Goal: Check status: Check status

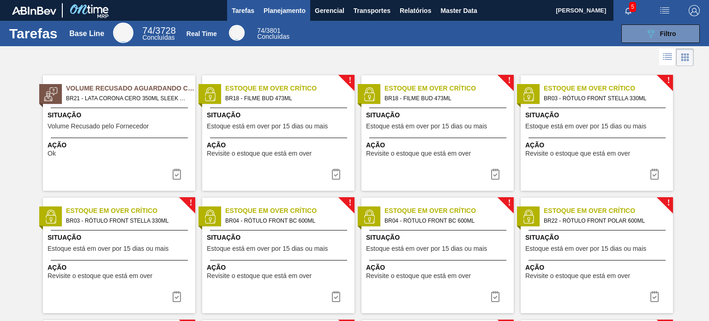
click at [289, 7] on span "Planejamento" at bounding box center [285, 10] width 42 height 11
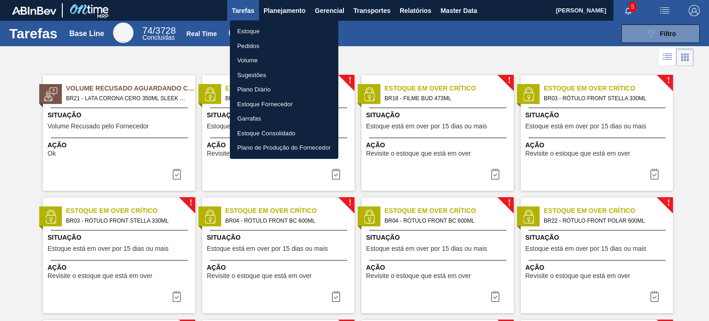
click at [267, 26] on li "Estoque" at bounding box center [284, 31] width 108 height 15
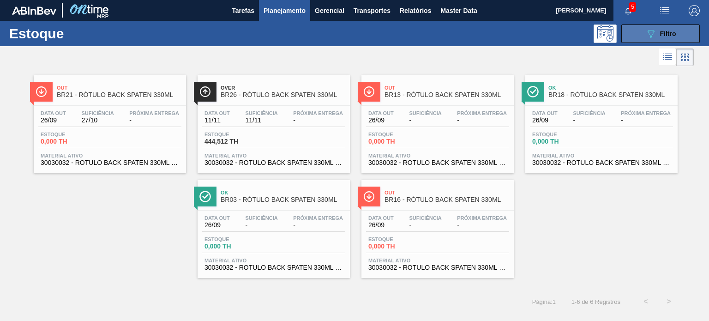
click at [670, 36] on span "Filtro" at bounding box center [668, 33] width 16 height 7
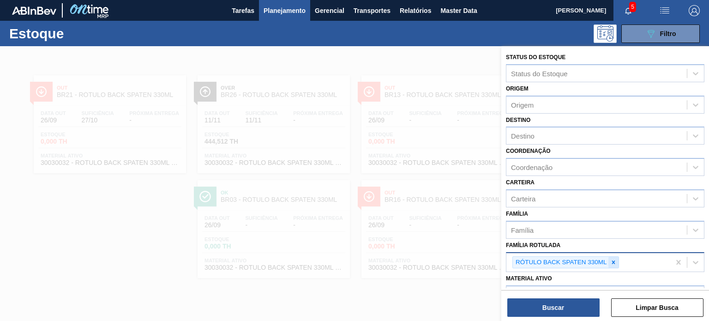
click at [612, 257] on div at bounding box center [613, 263] width 10 height 12
paste Rotulada "RÓTULO FRONT BC 1000ML"
type Rotulada "RÓTULO FRONT BC 1000ML"
click at [539, 270] on div "Material ativo Material ativo" at bounding box center [605, 285] width 198 height 31
click at [538, 267] on div "Família Rotulada" at bounding box center [605, 261] width 198 height 18
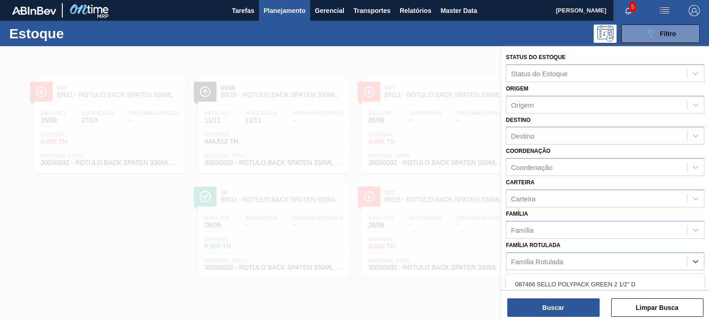
paste Rotulada "RÓTULO FRONT BC 1000ML"
type Rotulada "RÓTULO FRONT BC 1000ML"
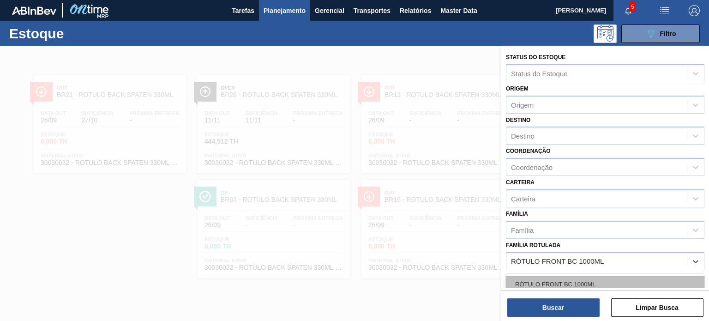
click at [539, 282] on div "RÓTULO FRONT BC 1000ML" at bounding box center [605, 284] width 198 height 17
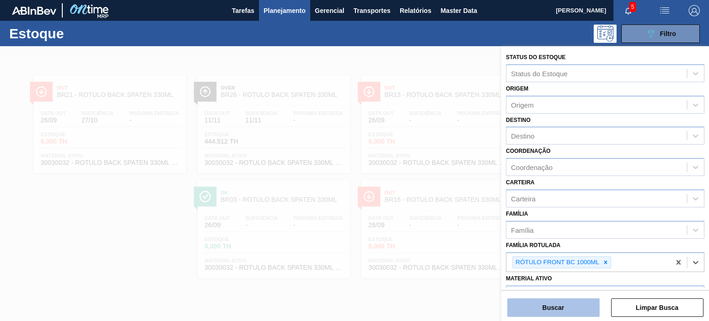
click at [546, 306] on button "Buscar" at bounding box center [553, 307] width 92 height 18
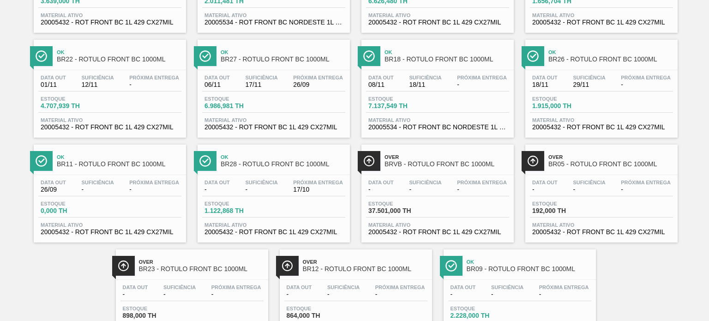
scroll to position [188, 0]
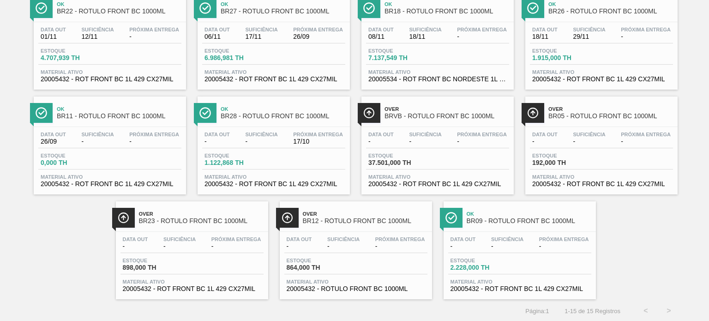
click at [316, 142] on span "17/10" at bounding box center [318, 141] width 50 height 7
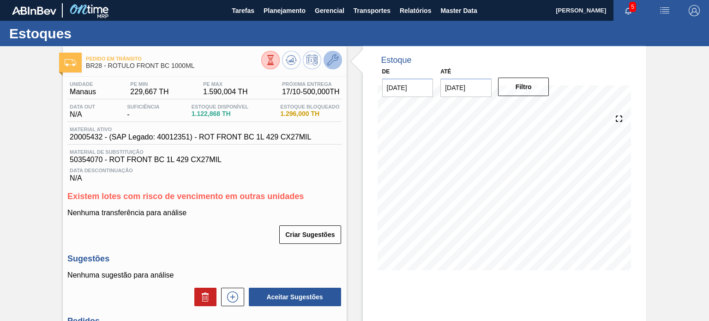
click at [332, 66] on button at bounding box center [333, 60] width 18 height 18
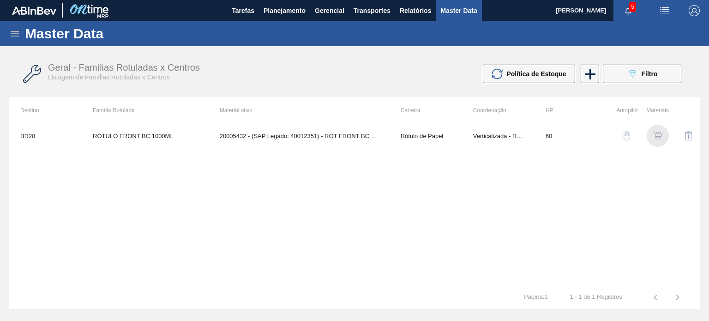
click at [658, 136] on img "button" at bounding box center [657, 135] width 9 height 9
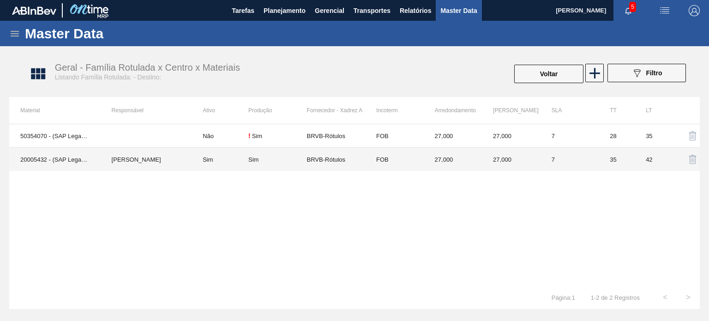
click at [387, 156] on td "FOB" at bounding box center [394, 160] width 59 height 24
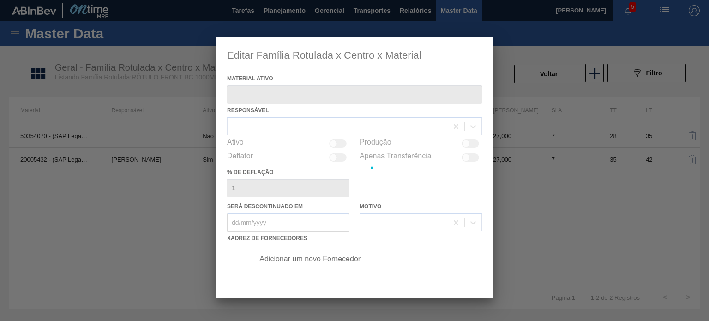
type ativo "20005432 - (SAP Legado: 40012351) - ROT FRONT BC 1L 429 CX27MIL"
checkbox input "true"
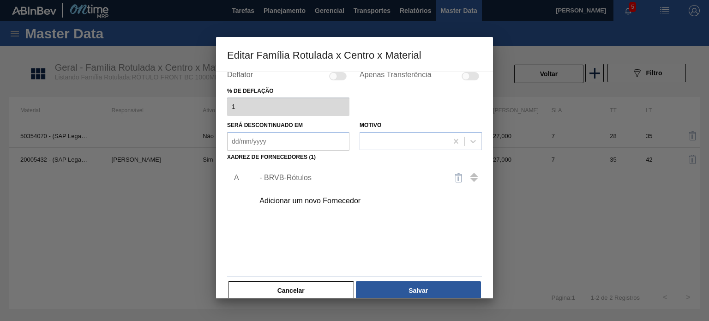
scroll to position [94, 0]
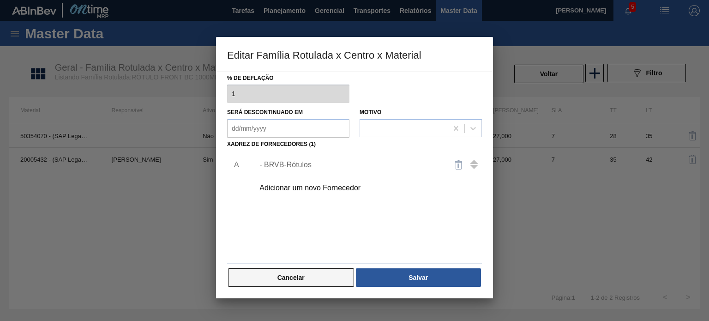
click at [320, 276] on button "Cancelar" at bounding box center [291, 277] width 126 height 18
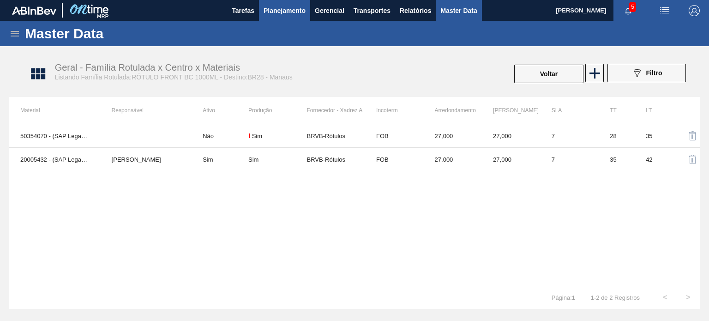
click at [279, 16] on span "Planejamento" at bounding box center [285, 10] width 42 height 11
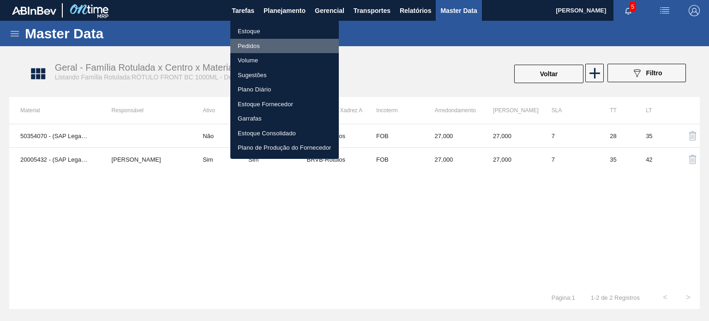
click at [264, 46] on li "Pedidos" at bounding box center [284, 46] width 108 height 15
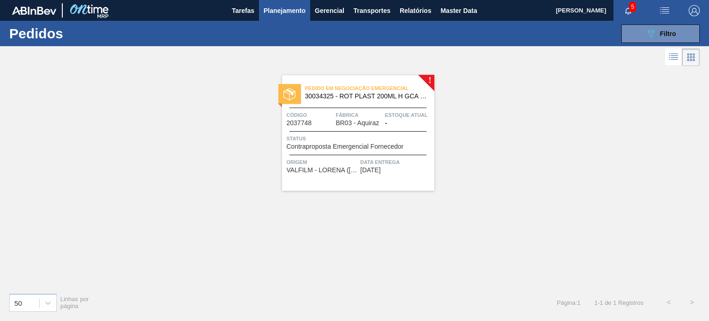
click at [635, 21] on div "089F7B8B-B2A5-4AFE-B5C0-19BA573D28AC Filtro Código Pedido Portal × 2037748 Códi…" at bounding box center [423, 34] width 563 height 28
click at [633, 32] on button "089F7B8B-B2A5-4AFE-B5C0-19BA573D28AC Filtro" at bounding box center [660, 33] width 78 height 18
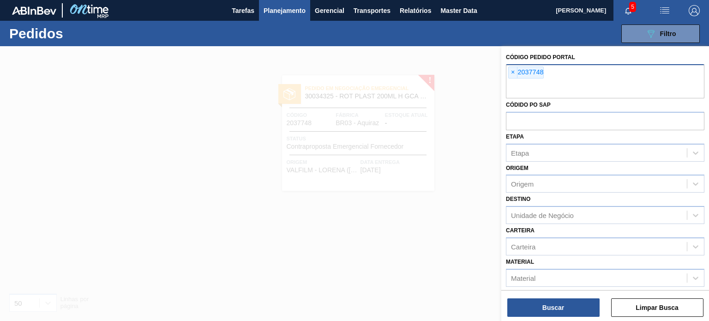
click at [506, 75] on div "× 2037748" at bounding box center [605, 81] width 198 height 34
click at [511, 75] on span "×" at bounding box center [513, 72] width 9 height 11
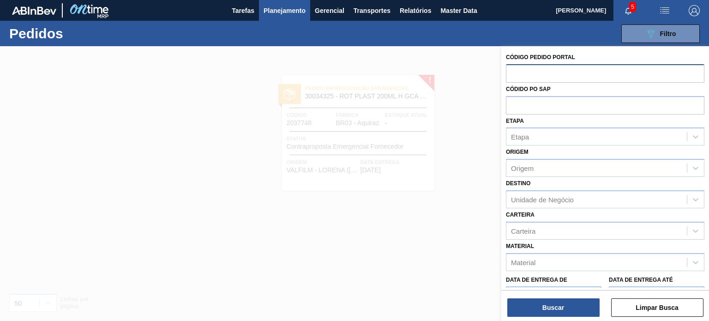
paste input "text"
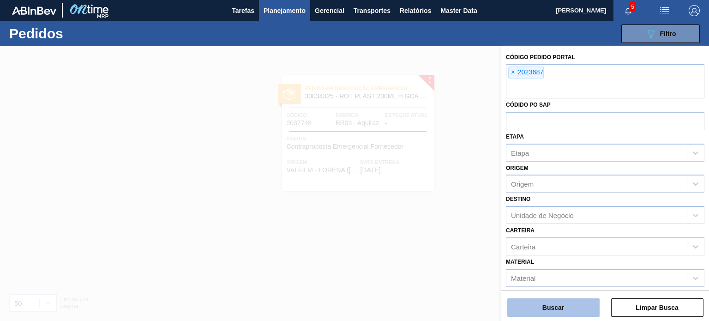
click at [566, 314] on button "Buscar" at bounding box center [553, 307] width 92 height 18
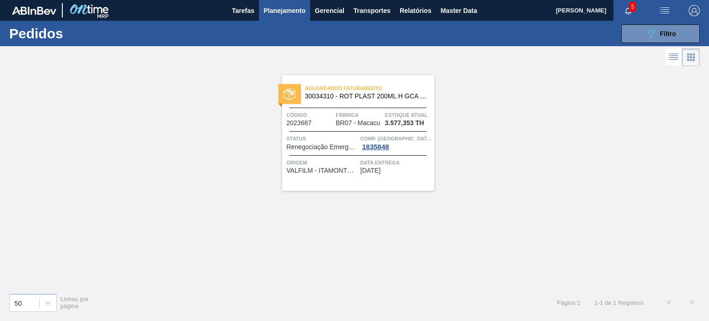
click at [343, 142] on span "Status" at bounding box center [323, 138] width 72 height 9
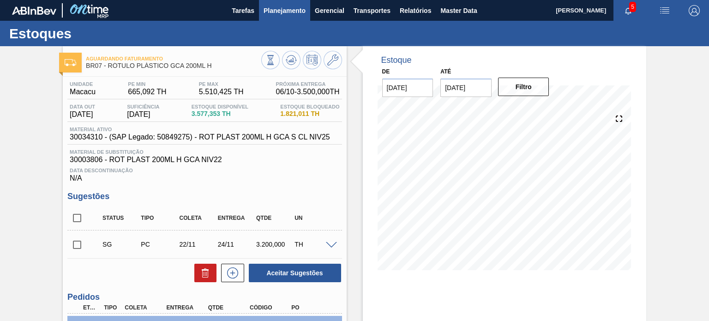
click at [286, 7] on span "Planejamento" at bounding box center [285, 10] width 42 height 11
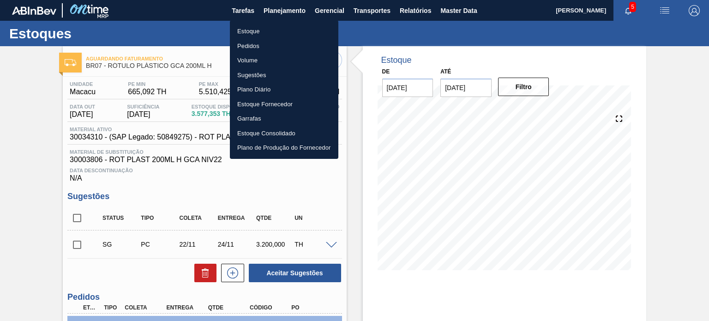
click at [272, 27] on li "Estoque" at bounding box center [284, 31] width 108 height 15
